Goal: Task Accomplishment & Management: Use online tool/utility

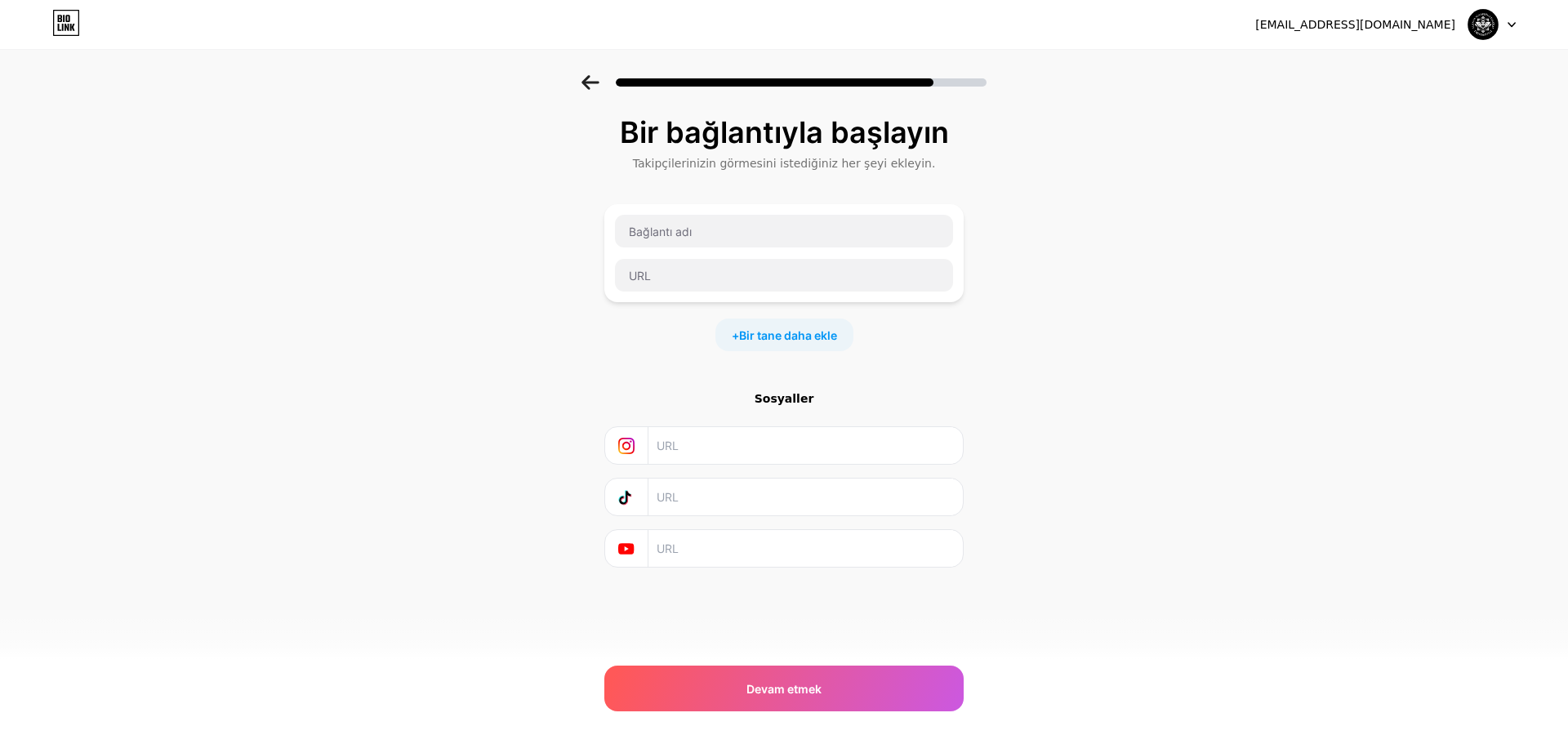
click at [691, 221] on input "text" at bounding box center [784, 231] width 338 height 33
paste input "[URL][DOMAIN_NAME]"
type input "[URL][DOMAIN_NAME]"
click at [704, 267] on input "text" at bounding box center [784, 275] width 338 height 33
paste input "[URL][DOMAIN_NAME]"
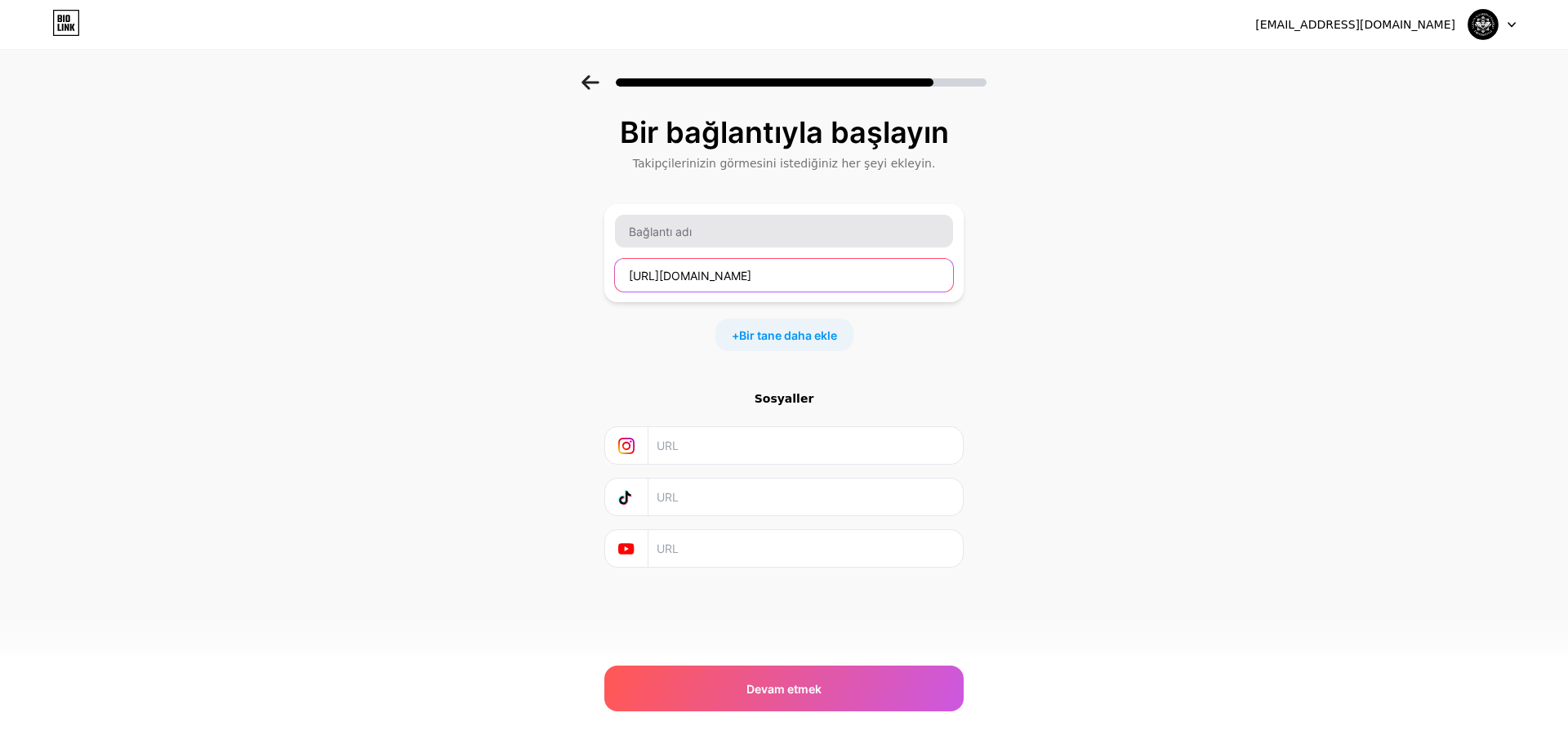
type input "[URL][DOMAIN_NAME]"
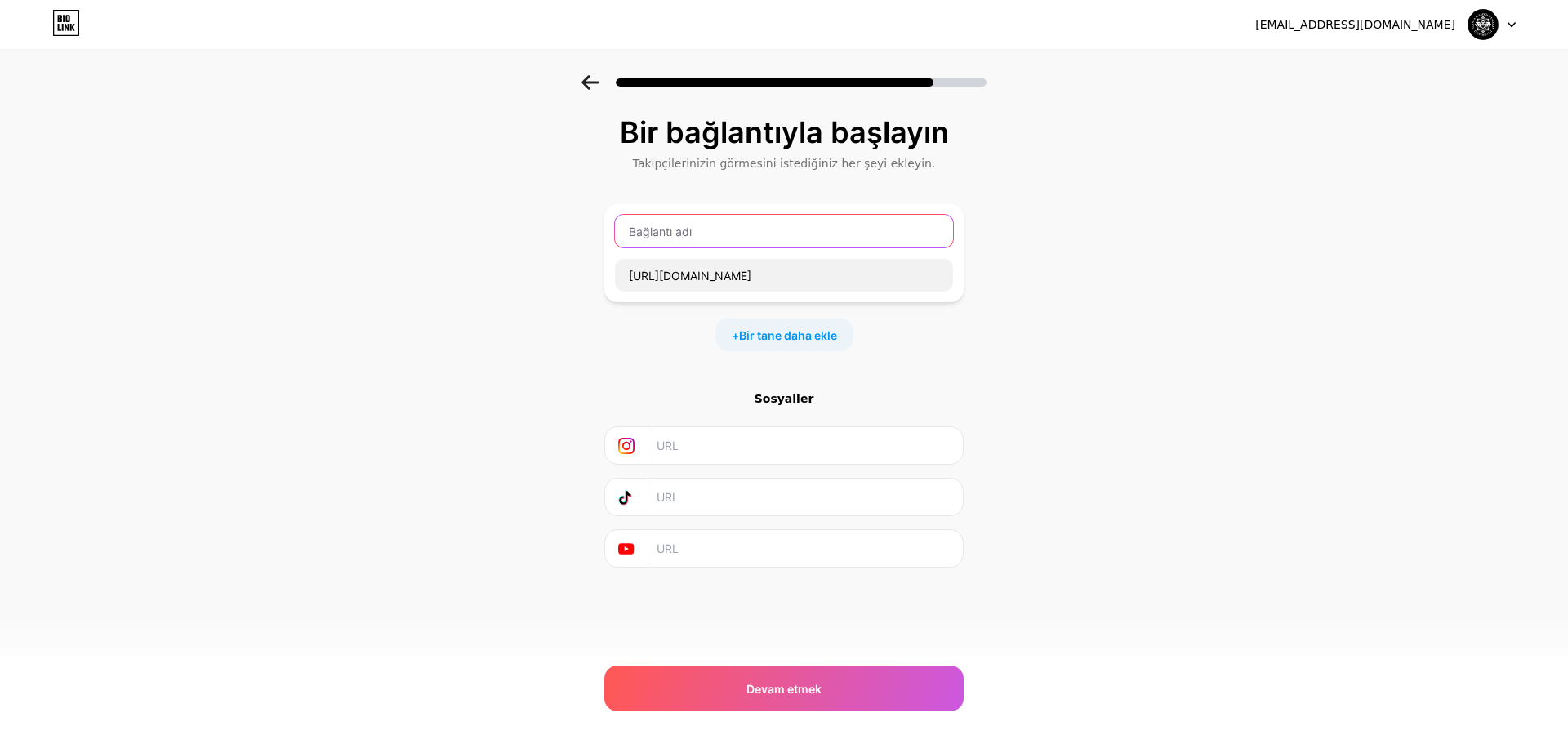
click at [702, 238] on input "text" at bounding box center [784, 231] width 338 height 33
type input "SOHBET GRUPLARI"
click at [814, 338] on font "Bir tane daha ekle" at bounding box center [787, 336] width 98 height 14
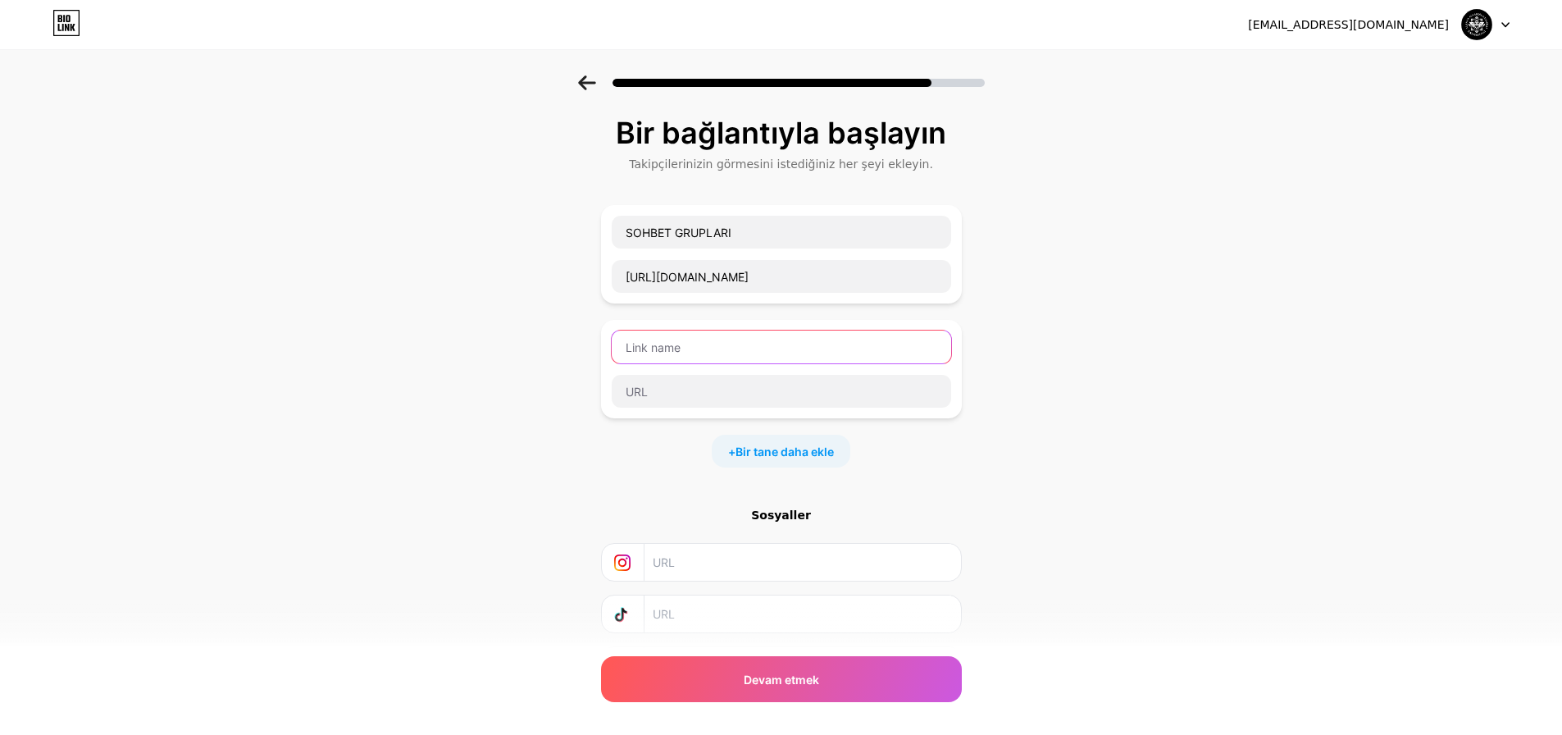
click at [774, 354] on input "text" at bounding box center [782, 347] width 340 height 33
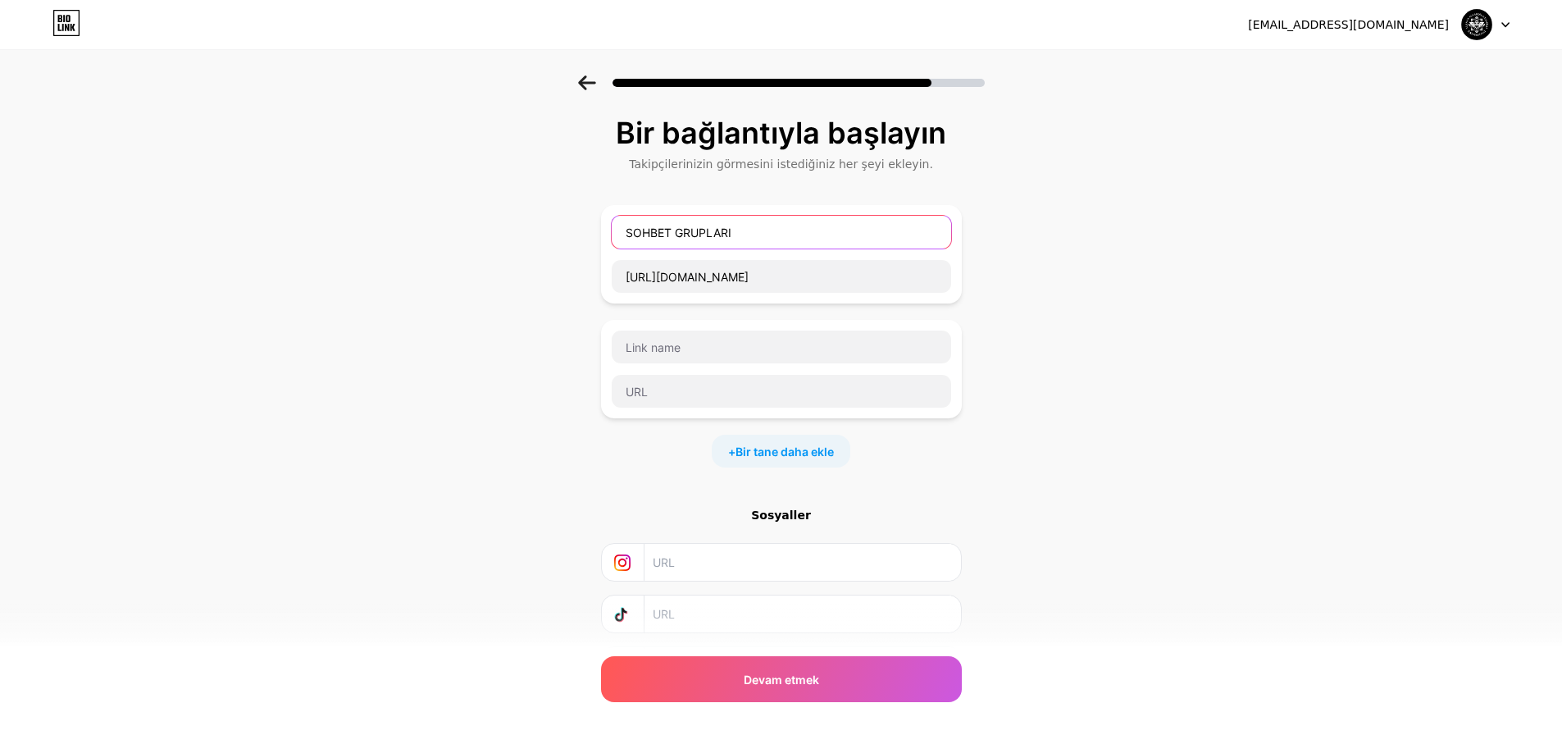
click at [730, 244] on input "SOHBET GRUPLARI" at bounding box center [782, 232] width 340 height 33
click at [731, 244] on input "SOHBET GRUPLARI" at bounding box center [782, 232] width 340 height 33
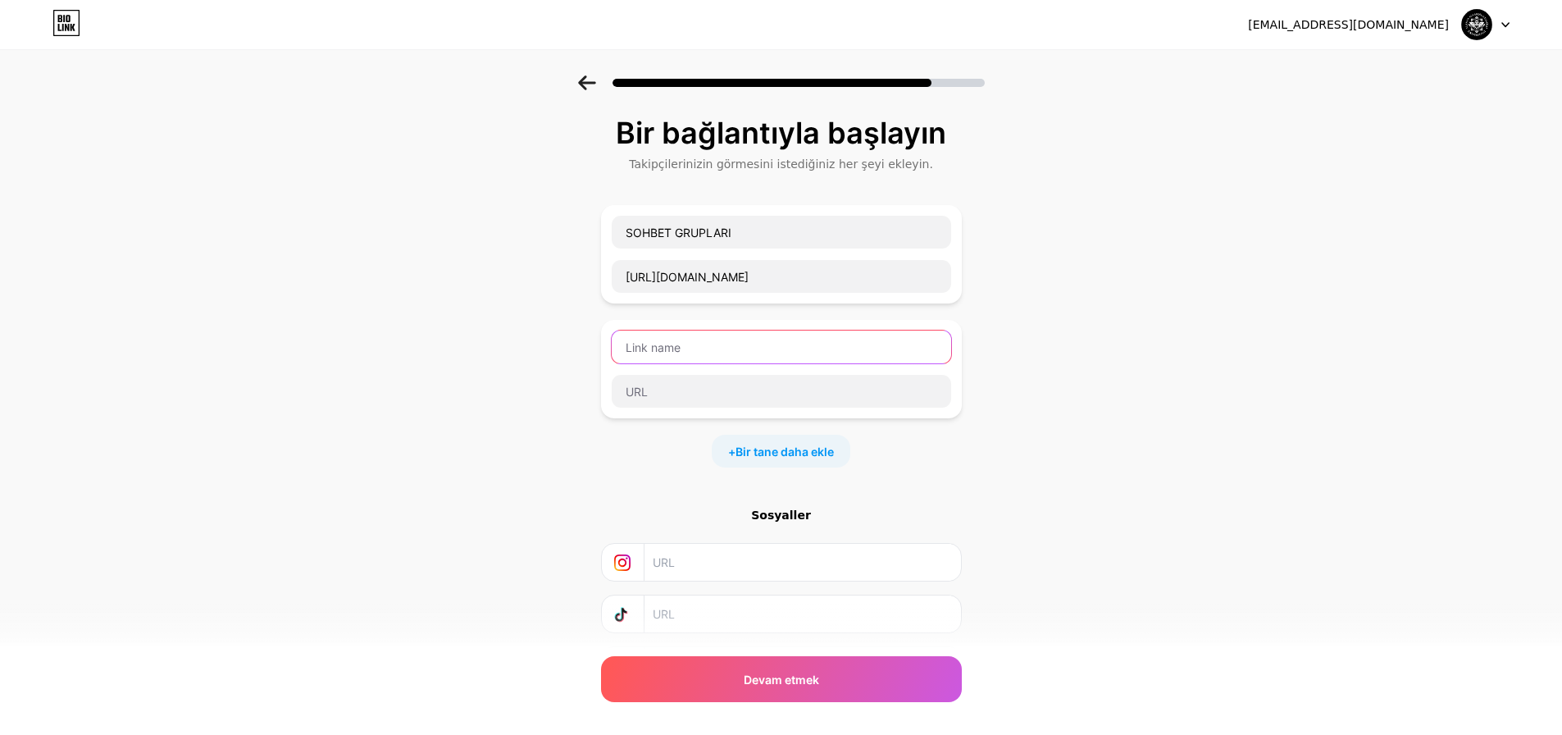
click at [718, 353] on input "text" at bounding box center [782, 347] width 340 height 33
paste input "SOHBET GRUPLARI"
type input "SOHBET GRUPLARI"
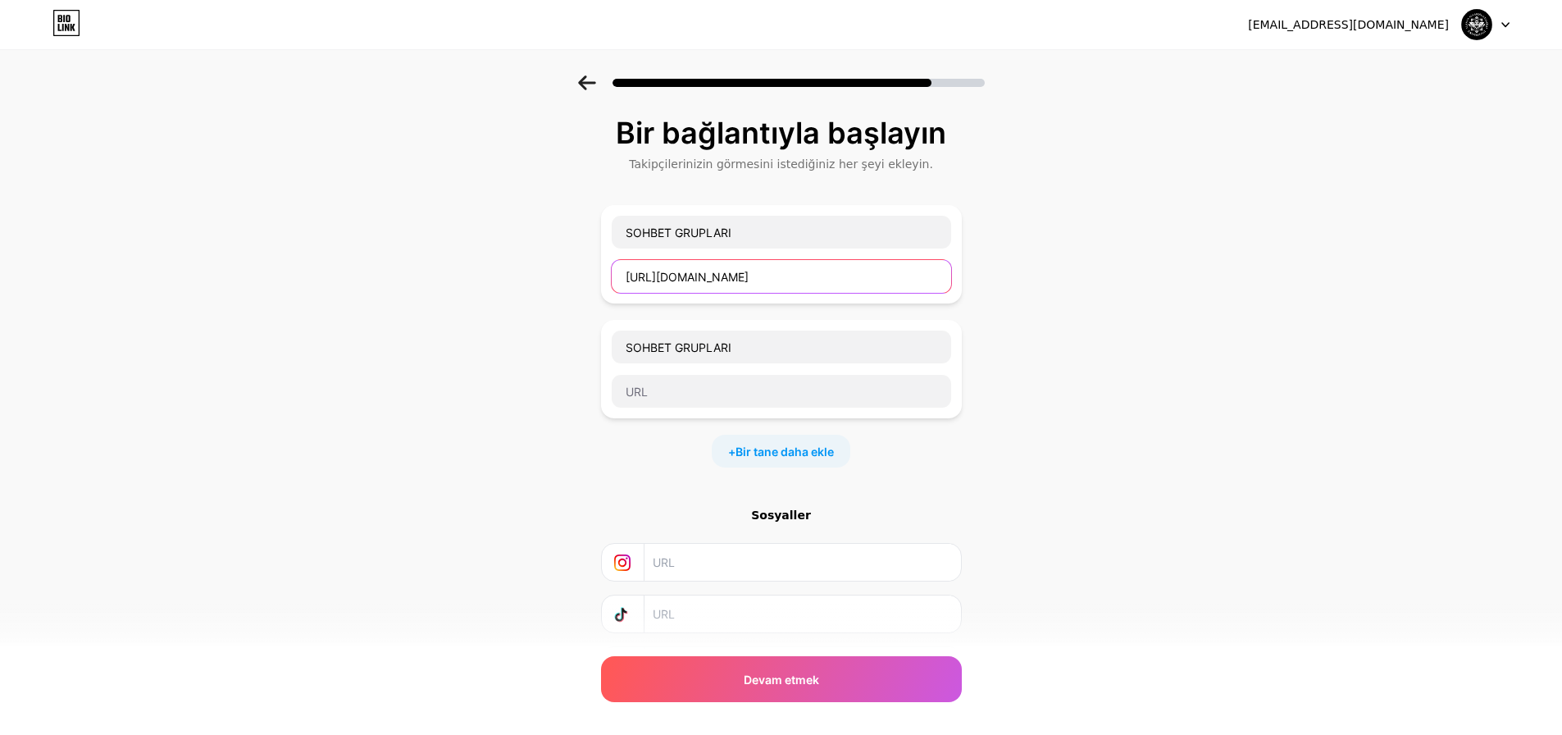
click at [728, 271] on input "[URL][DOMAIN_NAME]" at bounding box center [782, 276] width 340 height 33
click at [729, 271] on input "[URL][DOMAIN_NAME]" at bounding box center [782, 276] width 340 height 33
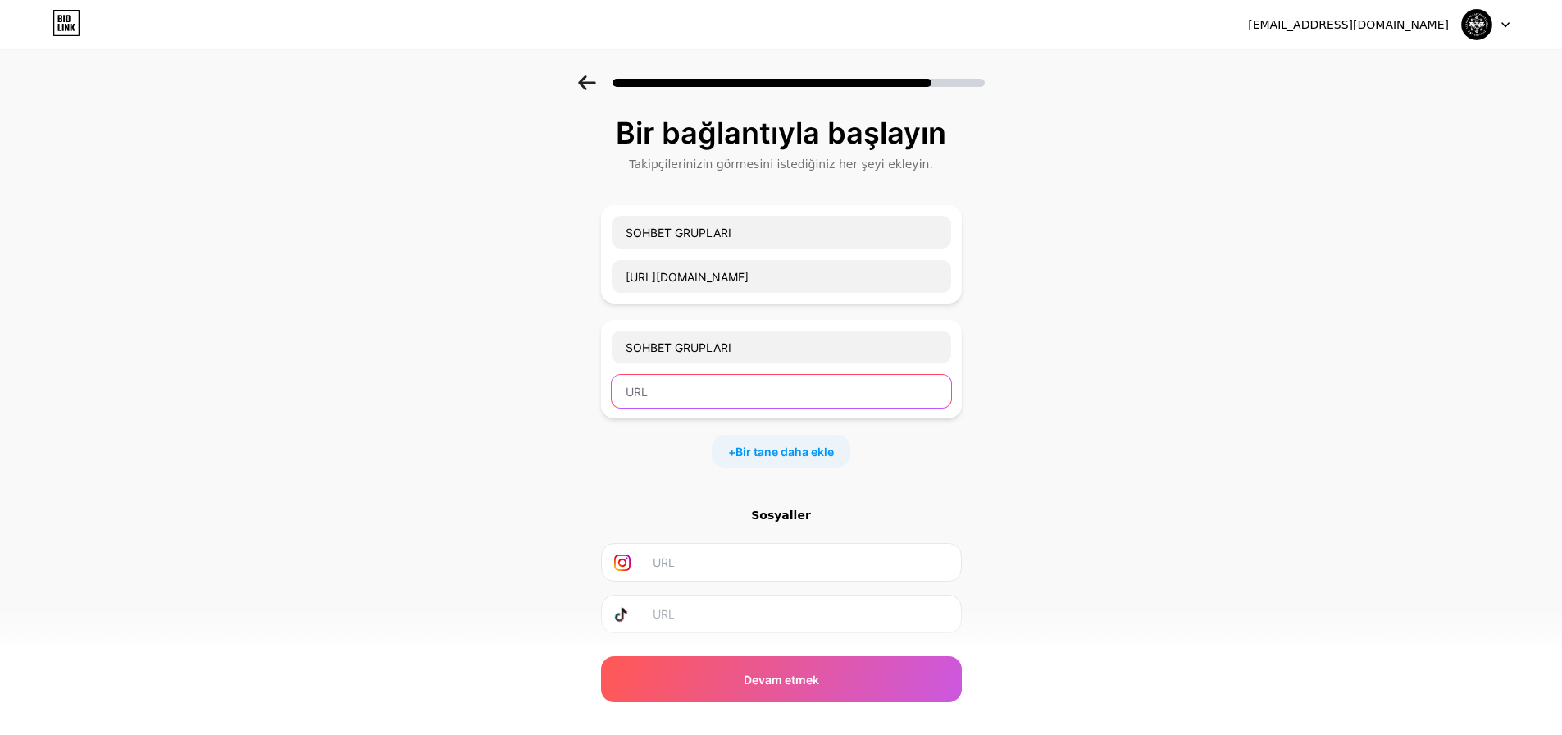
click at [727, 385] on input "text" at bounding box center [782, 391] width 340 height 33
paste input "[URL][DOMAIN_NAME]"
type input "[URL][DOMAIN_NAME]"
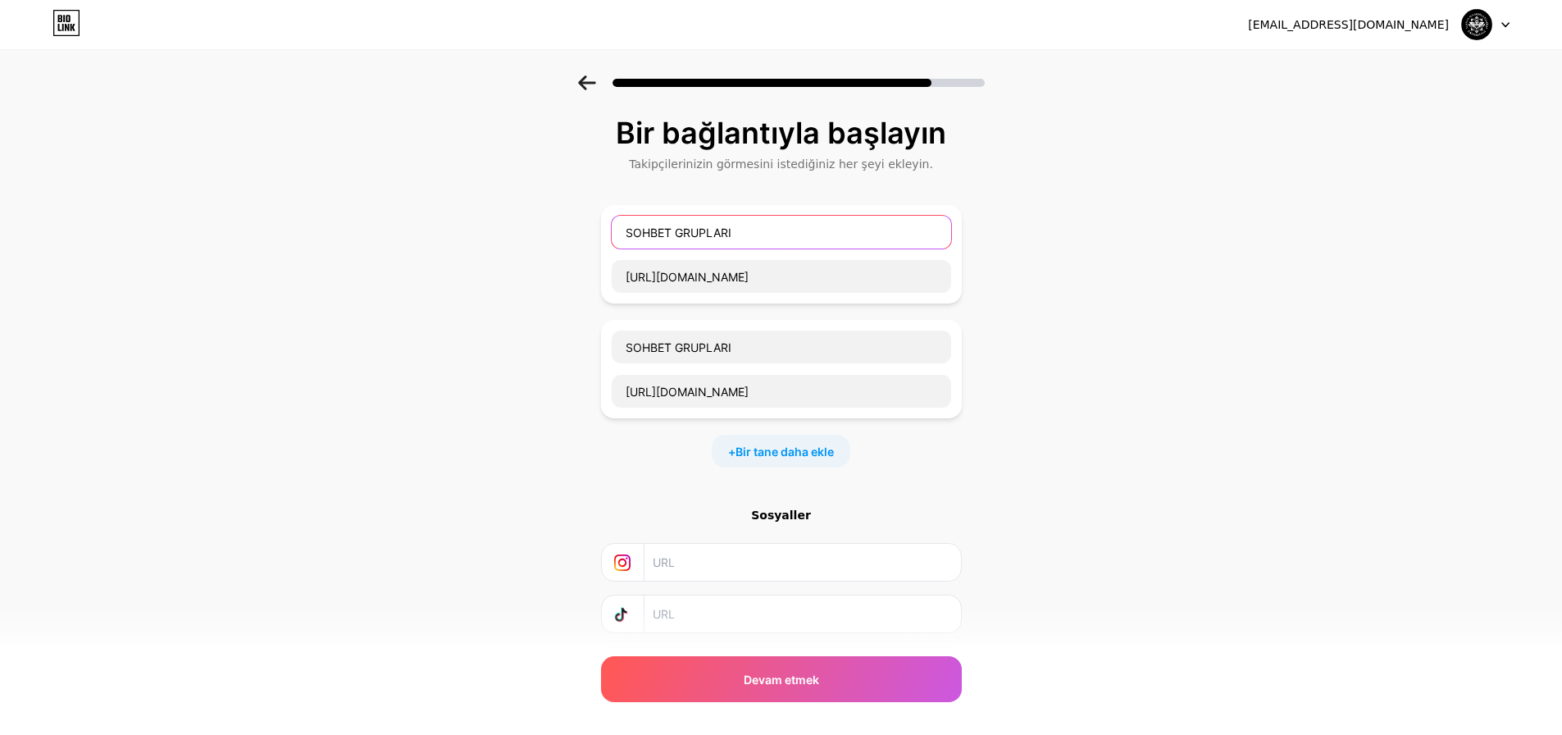
drag, startPoint x: 773, startPoint y: 234, endPoint x: 222, endPoint y: 175, distance: 553.5
click at [227, 178] on div "Bir bağlantıyla başlayın Takipçilerinizin görmesini istediğiniz her şeyi ekleyi…" at bounding box center [781, 420] width 1562 height 691
click at [686, 233] on input "Par" at bounding box center [782, 232] width 340 height 33
paste input "🎉 Partikolik Ekibine Katıl – Başvuru Formu 🎶"
type input "🎉 Partikolik Ekibine Katıl – Başvuru Formu 🎶"
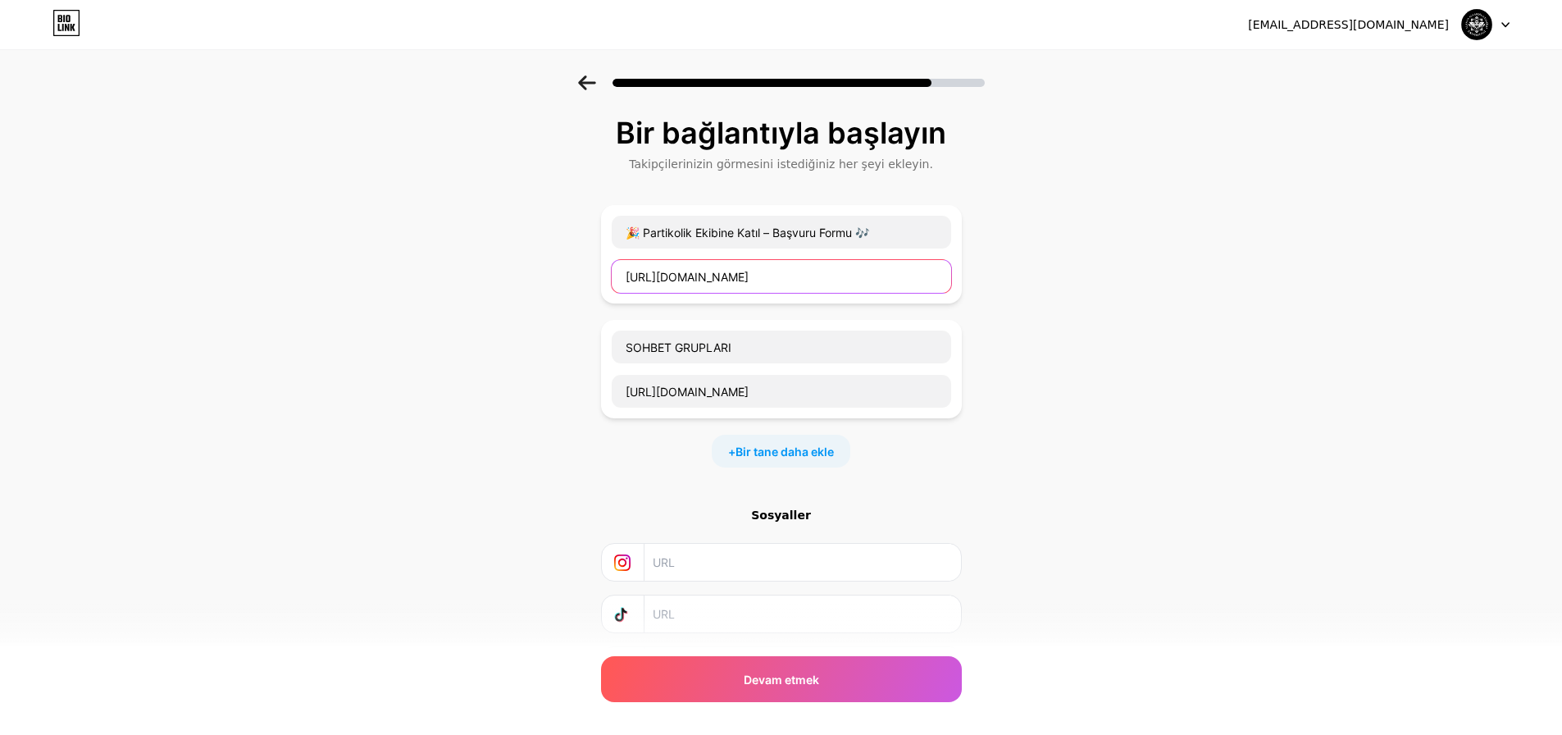
click at [765, 276] on input "[URL][DOMAIN_NAME]" at bounding box center [782, 276] width 340 height 33
paste input "[DOMAIN_NAME][URL]"
type input "[URL][DOMAIN_NAME]"
click at [780, 572] on input "text" at bounding box center [802, 562] width 298 height 37
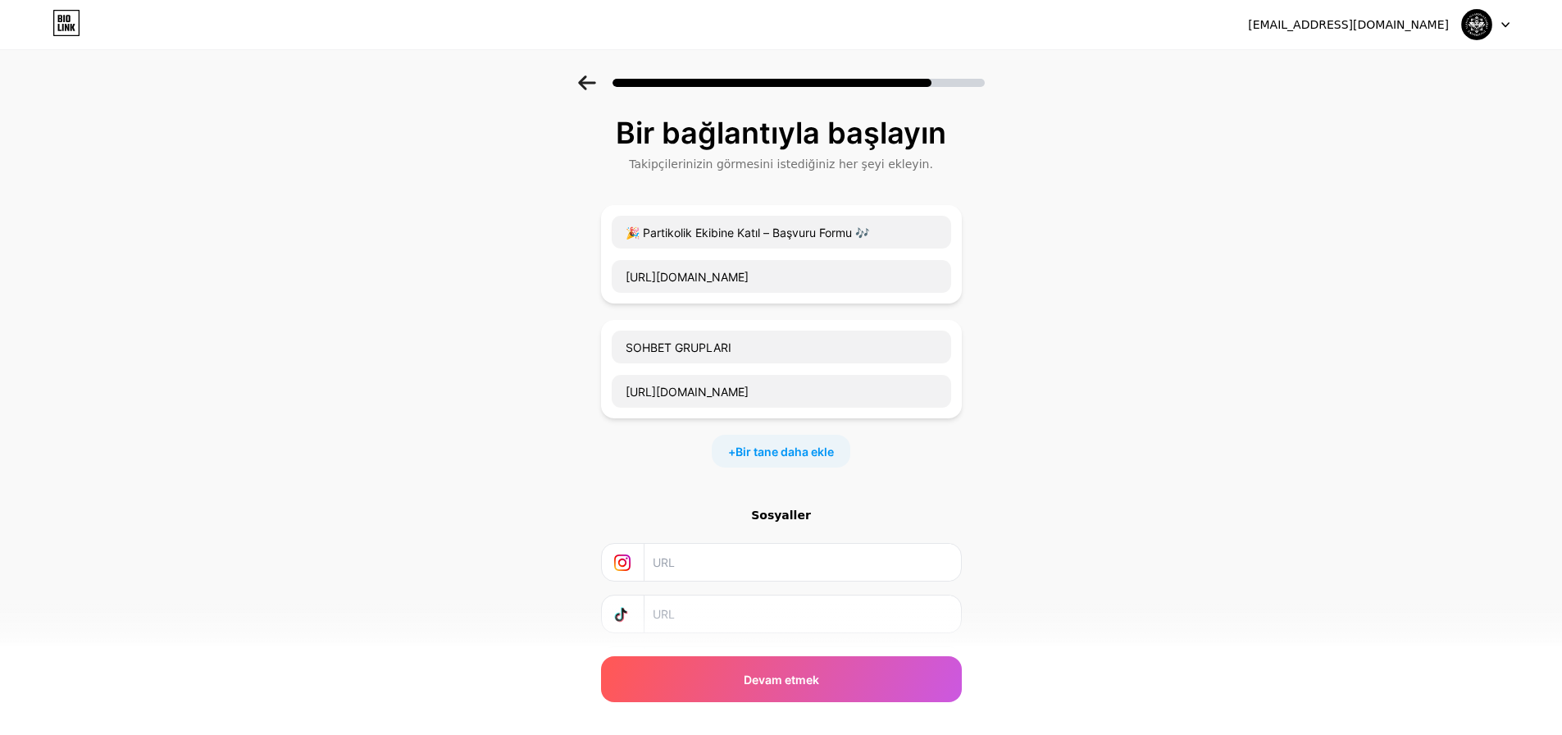
scroll to position [0, 0]
click at [760, 560] on input "text" at bounding box center [802, 562] width 298 height 37
paste input "[URL][DOMAIN_NAME]"
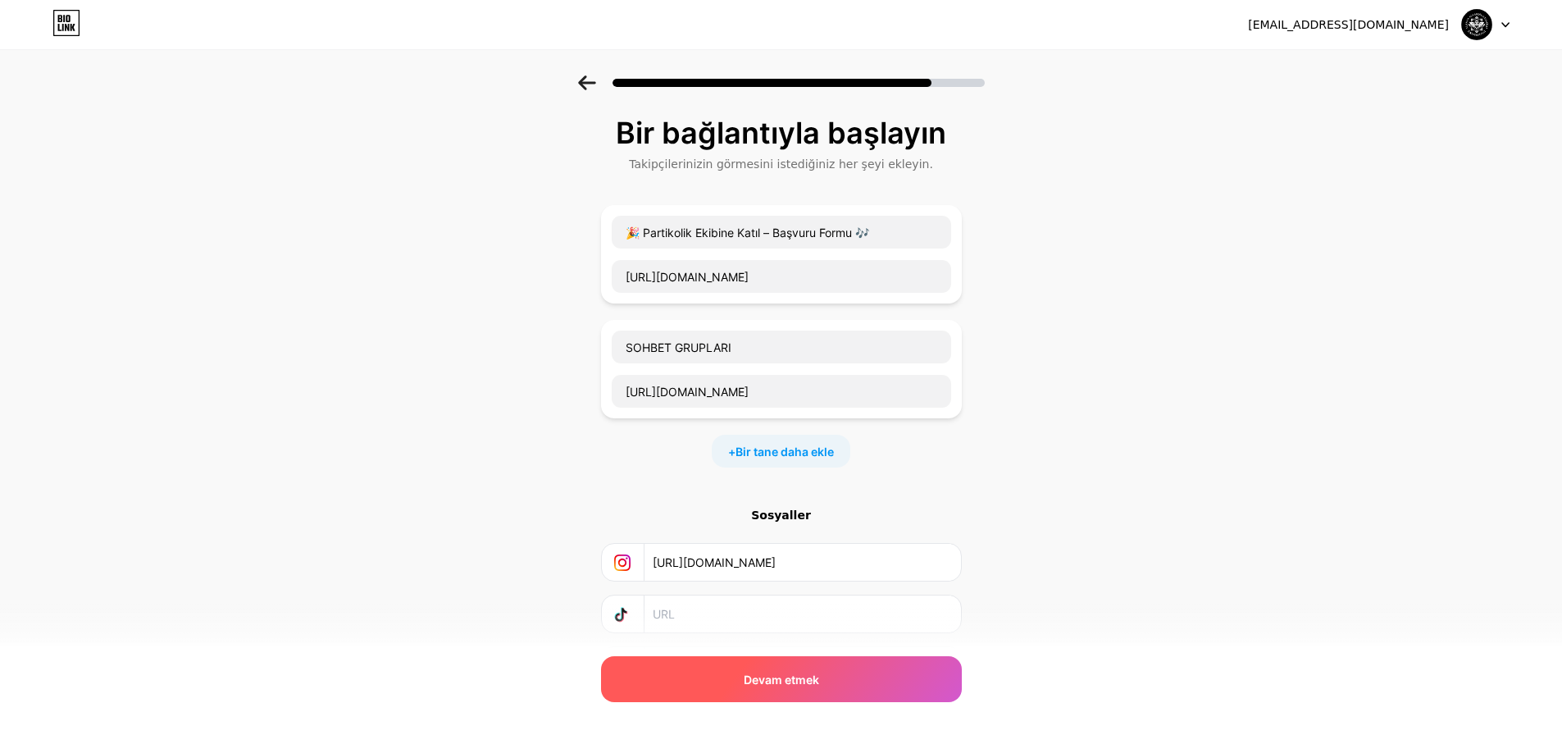
type input "[URL][DOMAIN_NAME]"
click at [787, 674] on font "Devam etmek" at bounding box center [781, 680] width 75 height 14
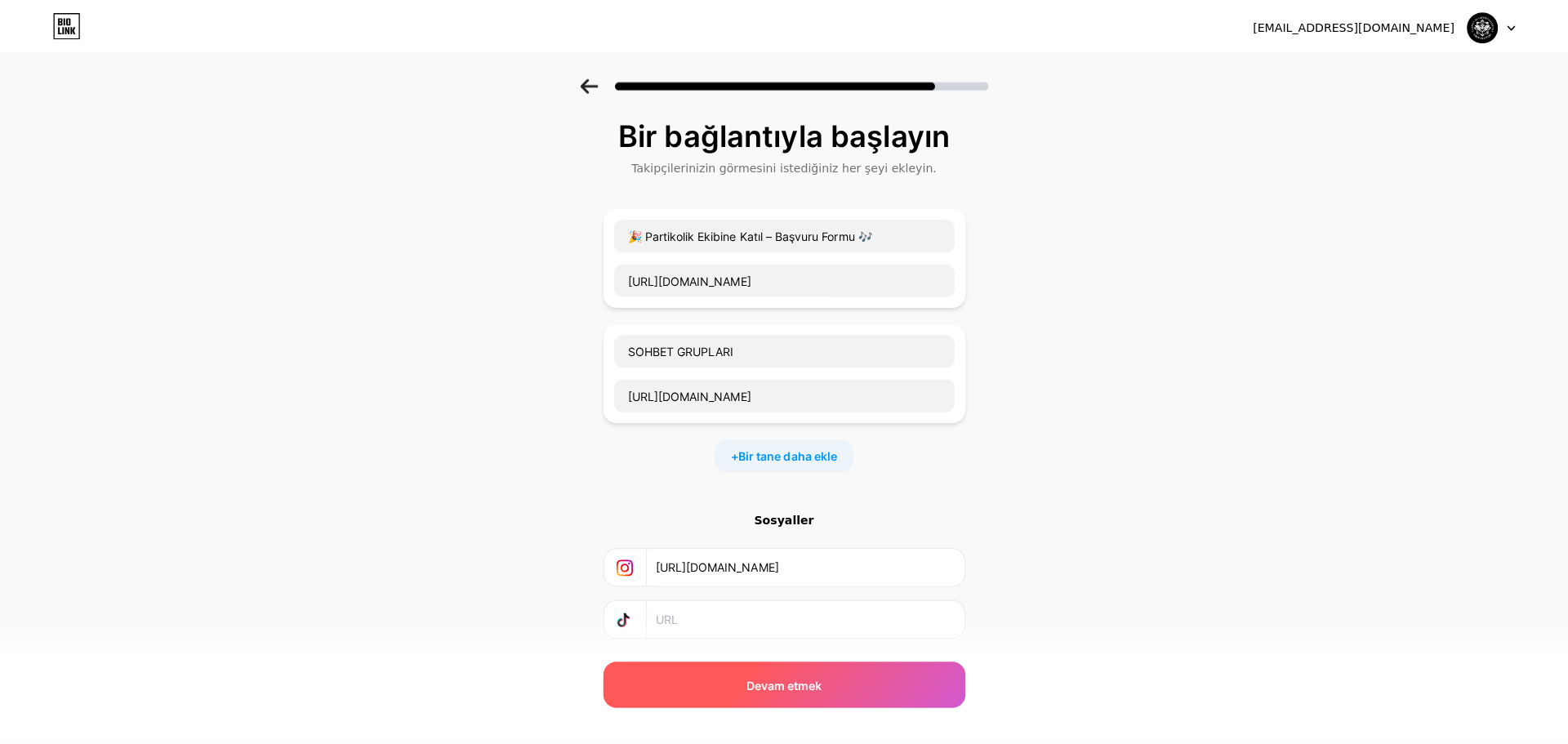
scroll to position [0, 0]
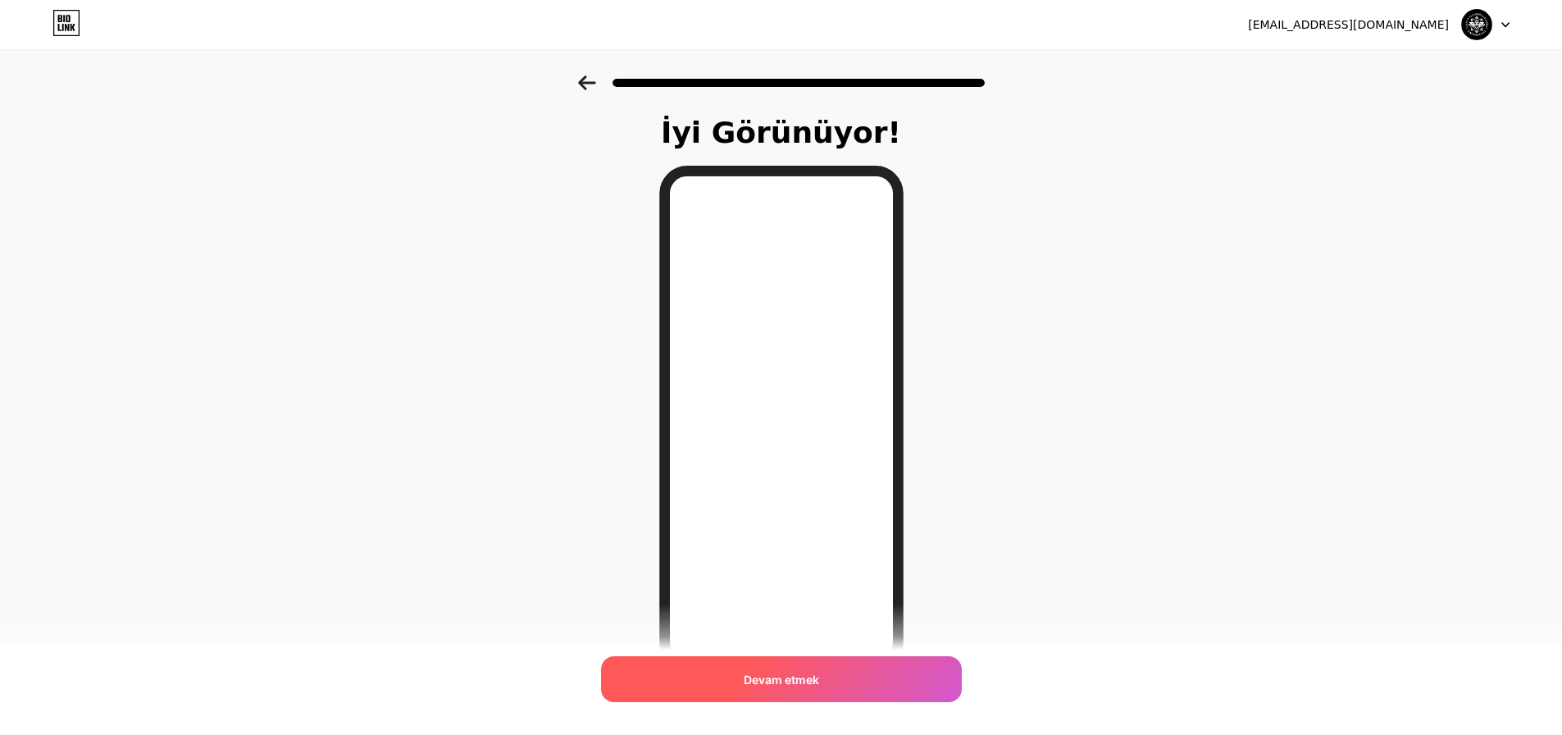
click at [845, 683] on div "Devam etmek" at bounding box center [781, 679] width 361 height 46
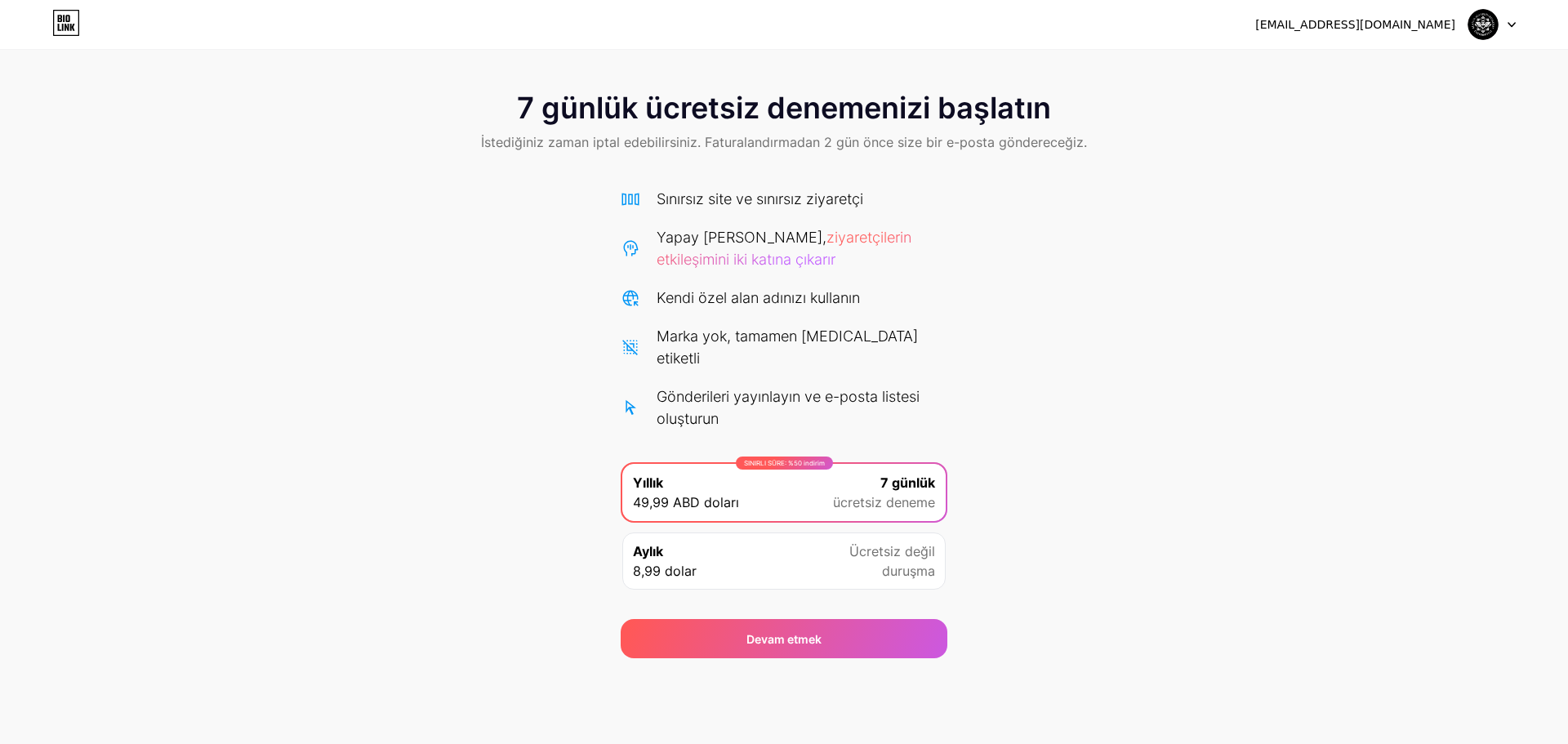
click at [869, 543] on font "Ücretsiz değil" at bounding box center [892, 551] width 86 height 16
click at [836, 494] on font "ücretsiz deneme" at bounding box center [884, 502] width 103 height 16
click at [71, 40] on div "[EMAIL_ADDRESS][DOMAIN_NAME] Çıkış yap" at bounding box center [784, 24] width 1568 height 49
click at [72, 29] on icon at bounding box center [66, 23] width 28 height 26
